Goal: Transaction & Acquisition: Subscribe to service/newsletter

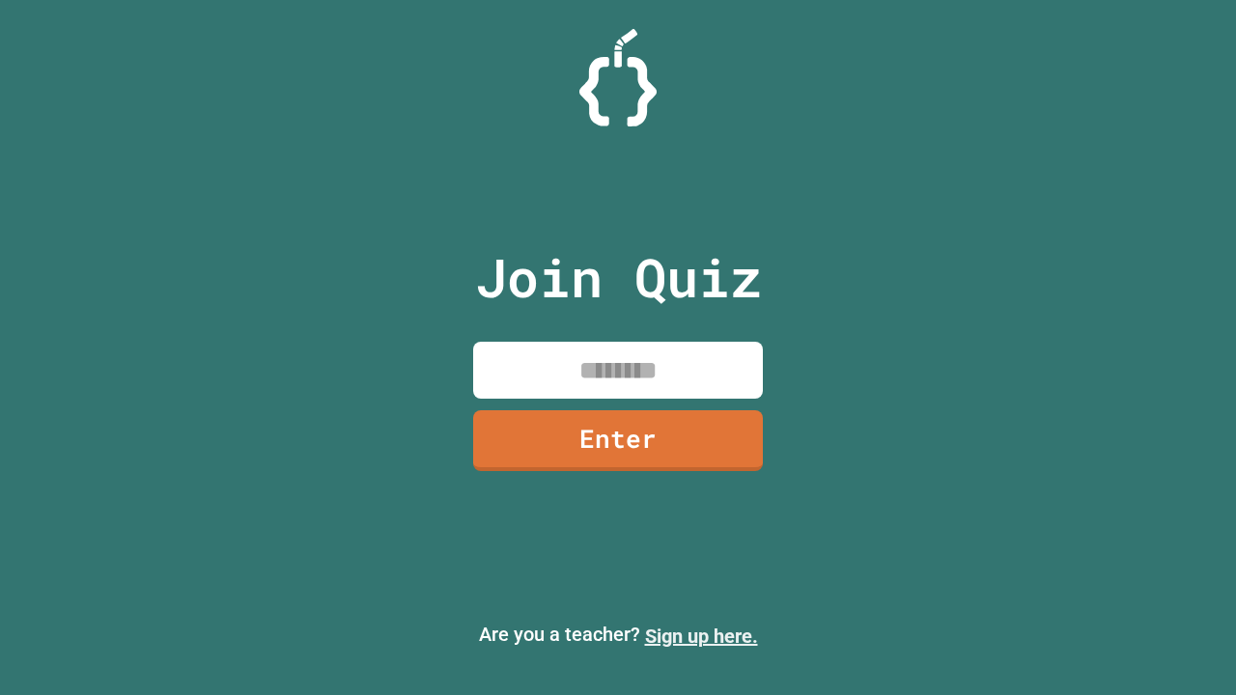
click at [701, 636] on link "Sign up here." at bounding box center [701, 636] width 113 height 23
